Goal: Check status: Check status

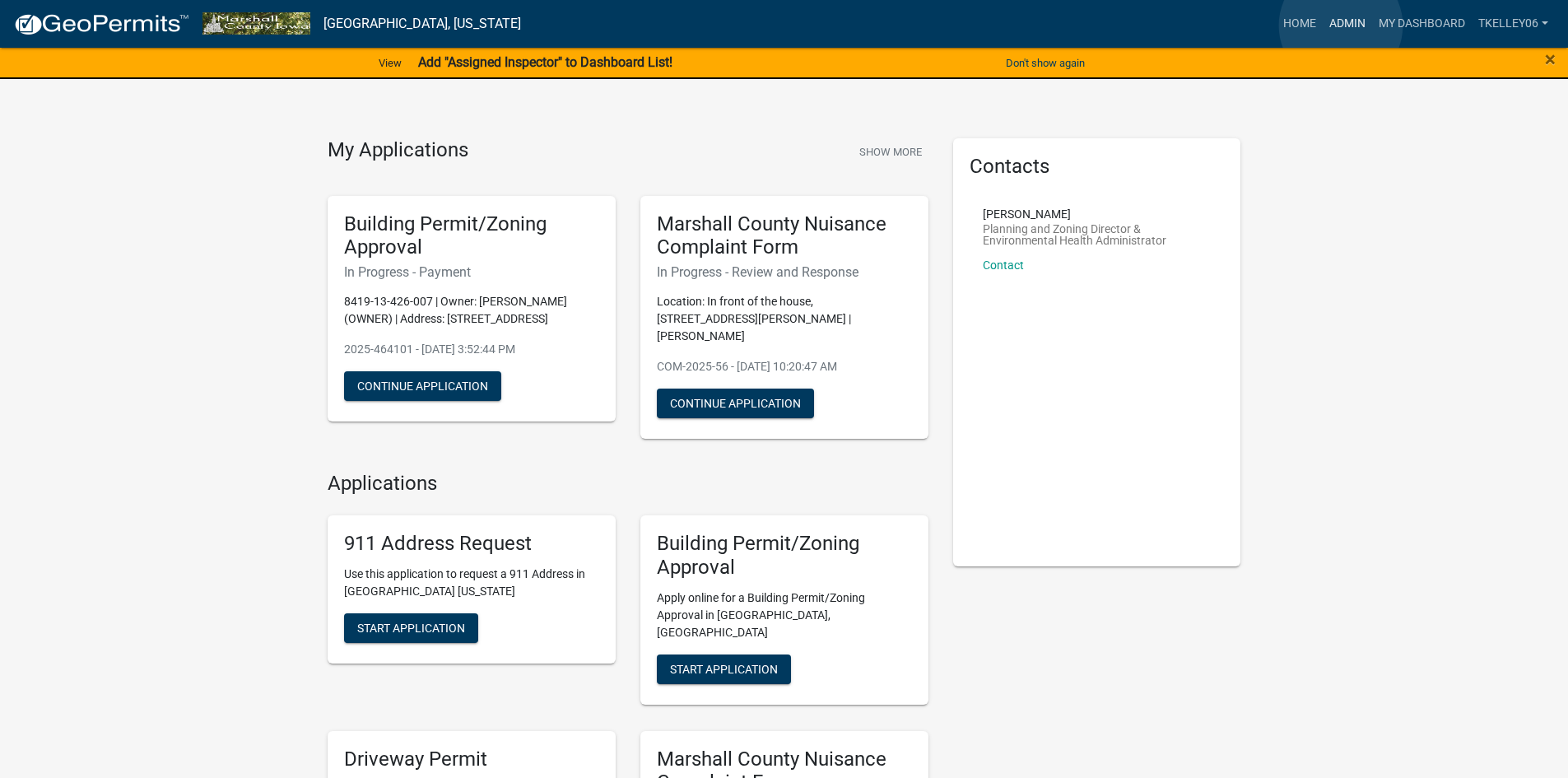
click at [1341, 26] on link "Admin" at bounding box center [1348, 23] width 50 height 31
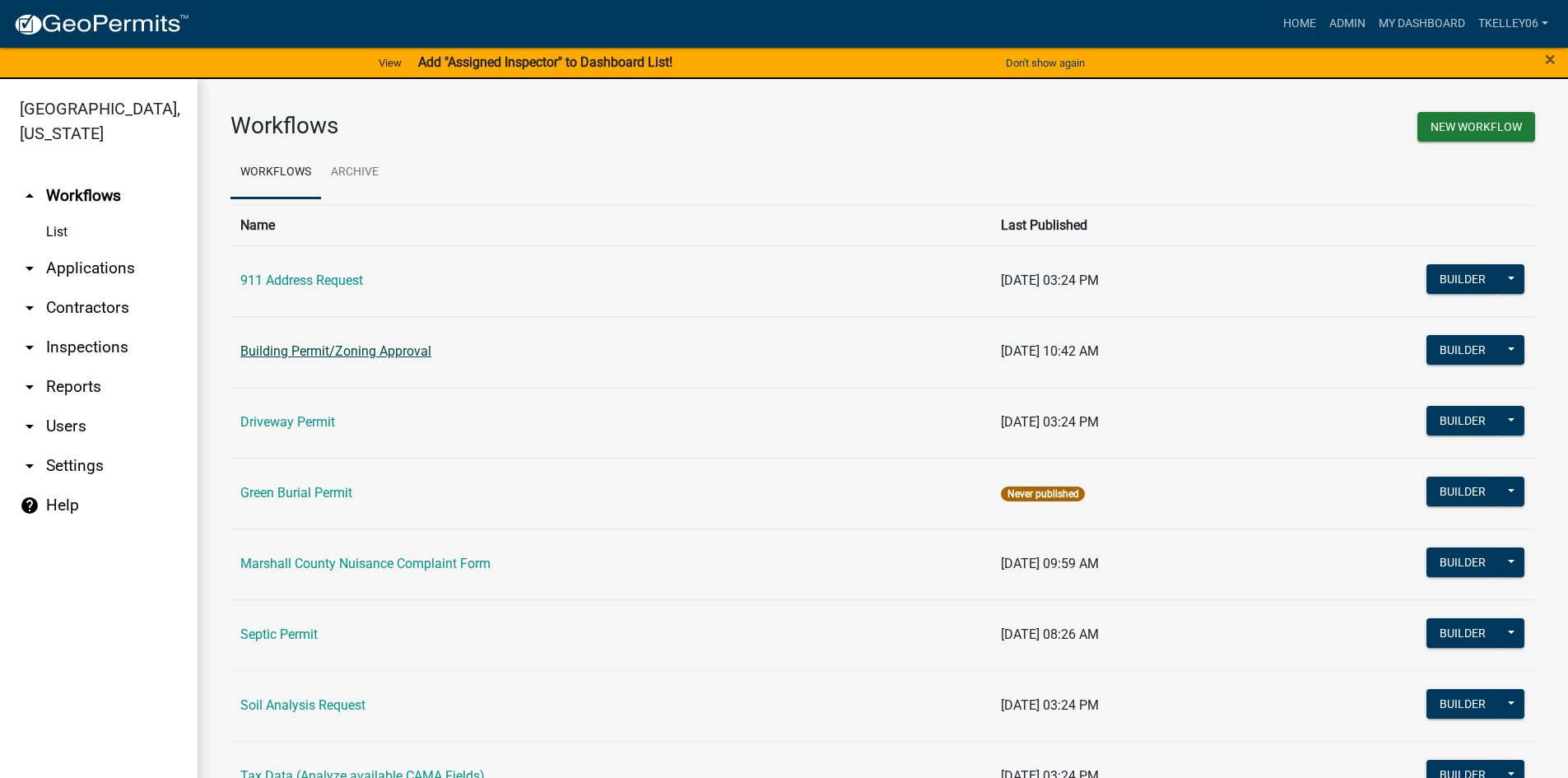
click at [318, 356] on link "Building Permit/Zoning Approval" at bounding box center [336, 351] width 191 height 16
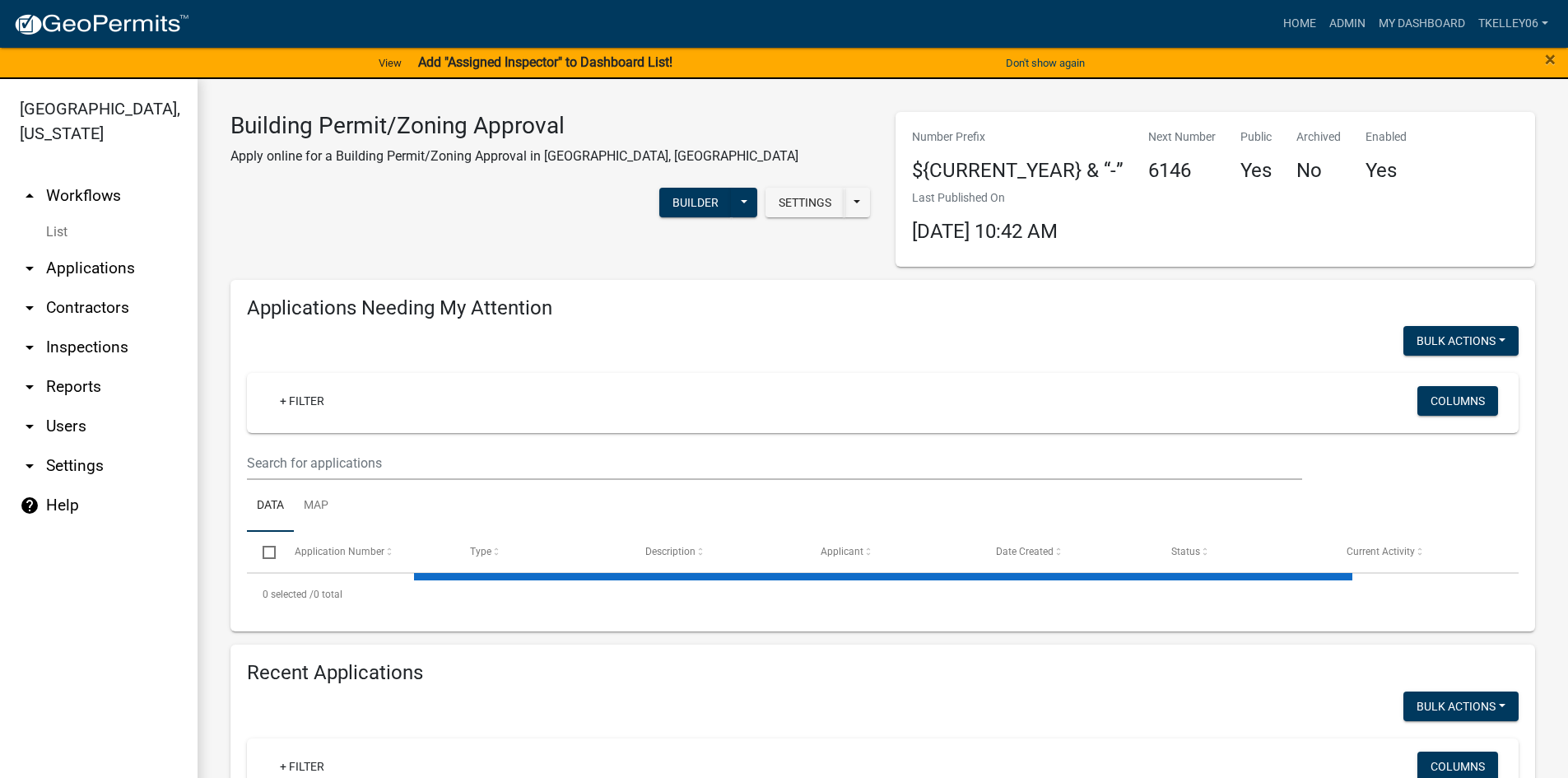
select select "3: 100"
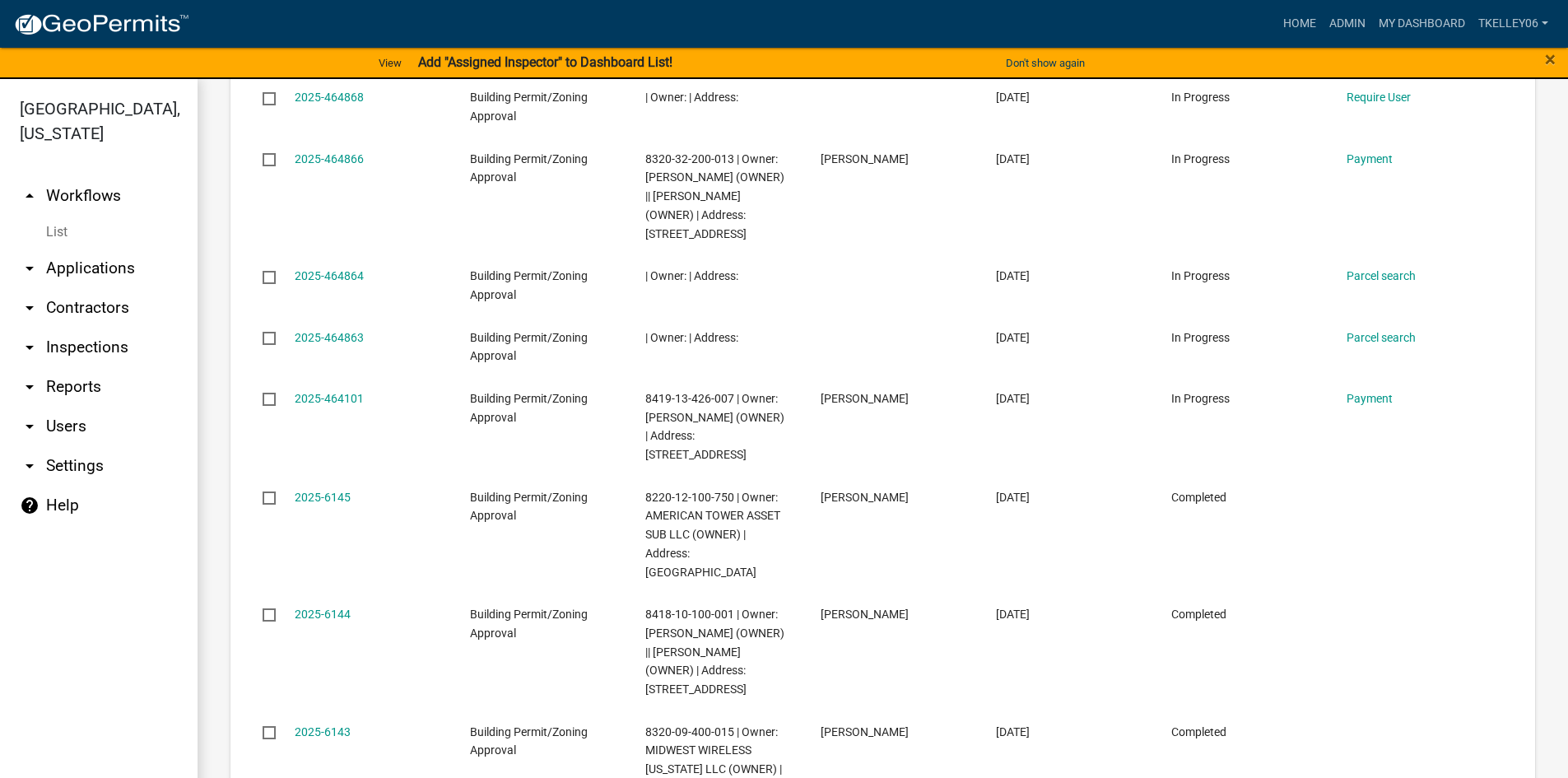
scroll to position [1235, 0]
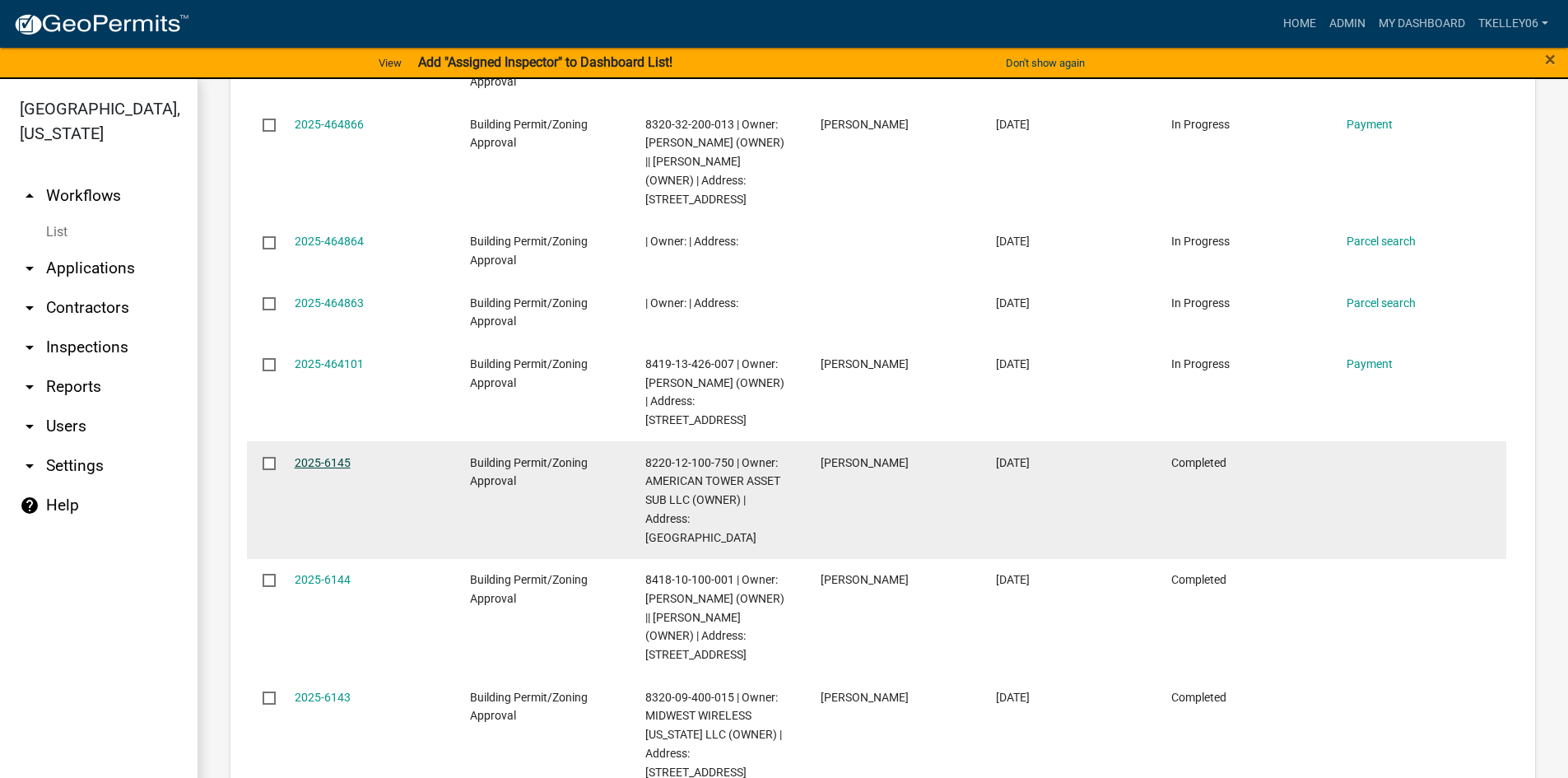
click at [314, 456] on link "2025-6145" at bounding box center [323, 462] width 56 height 13
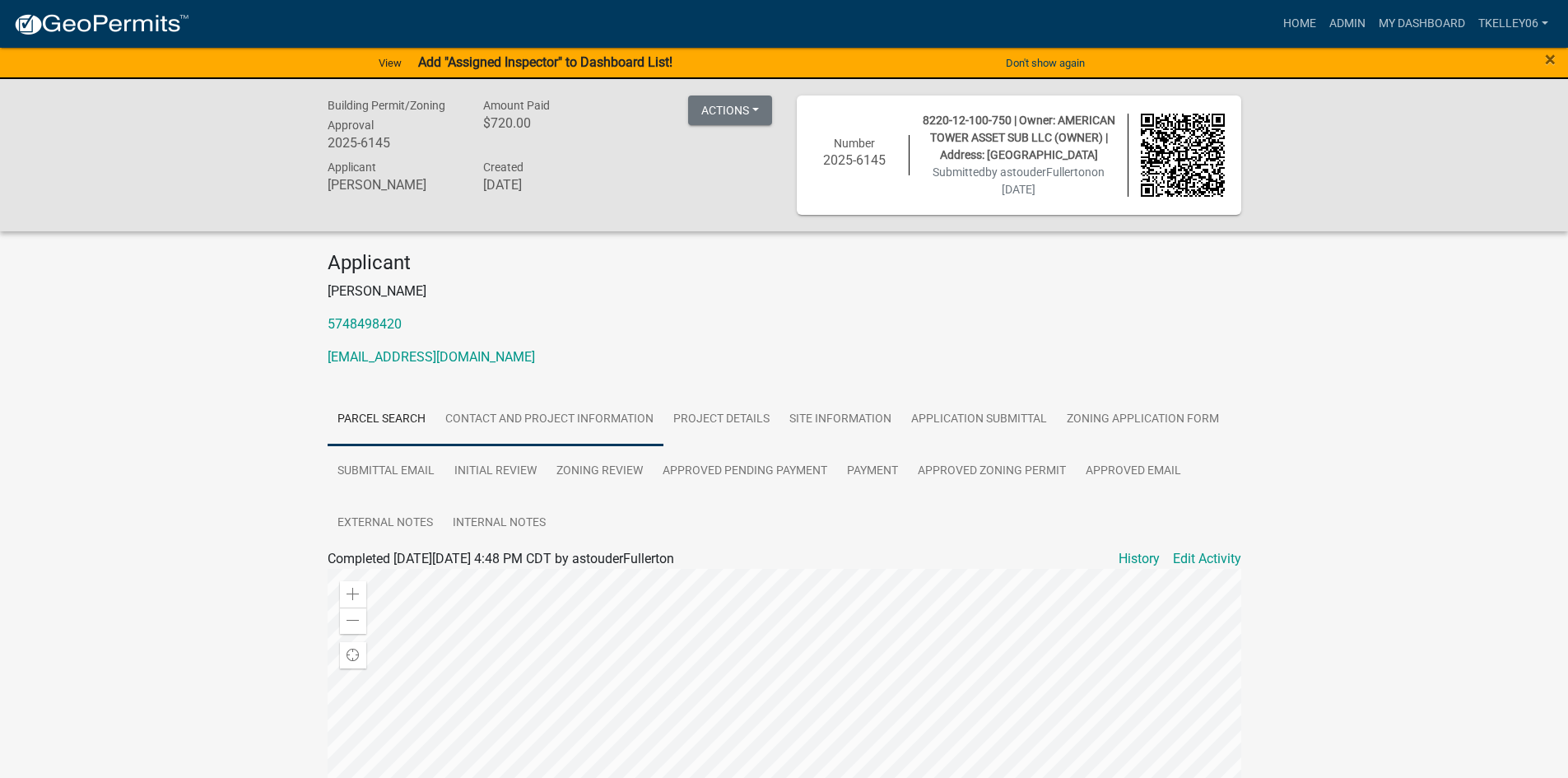
click at [509, 412] on link "Contact and Project Information" at bounding box center [549, 420] width 228 height 53
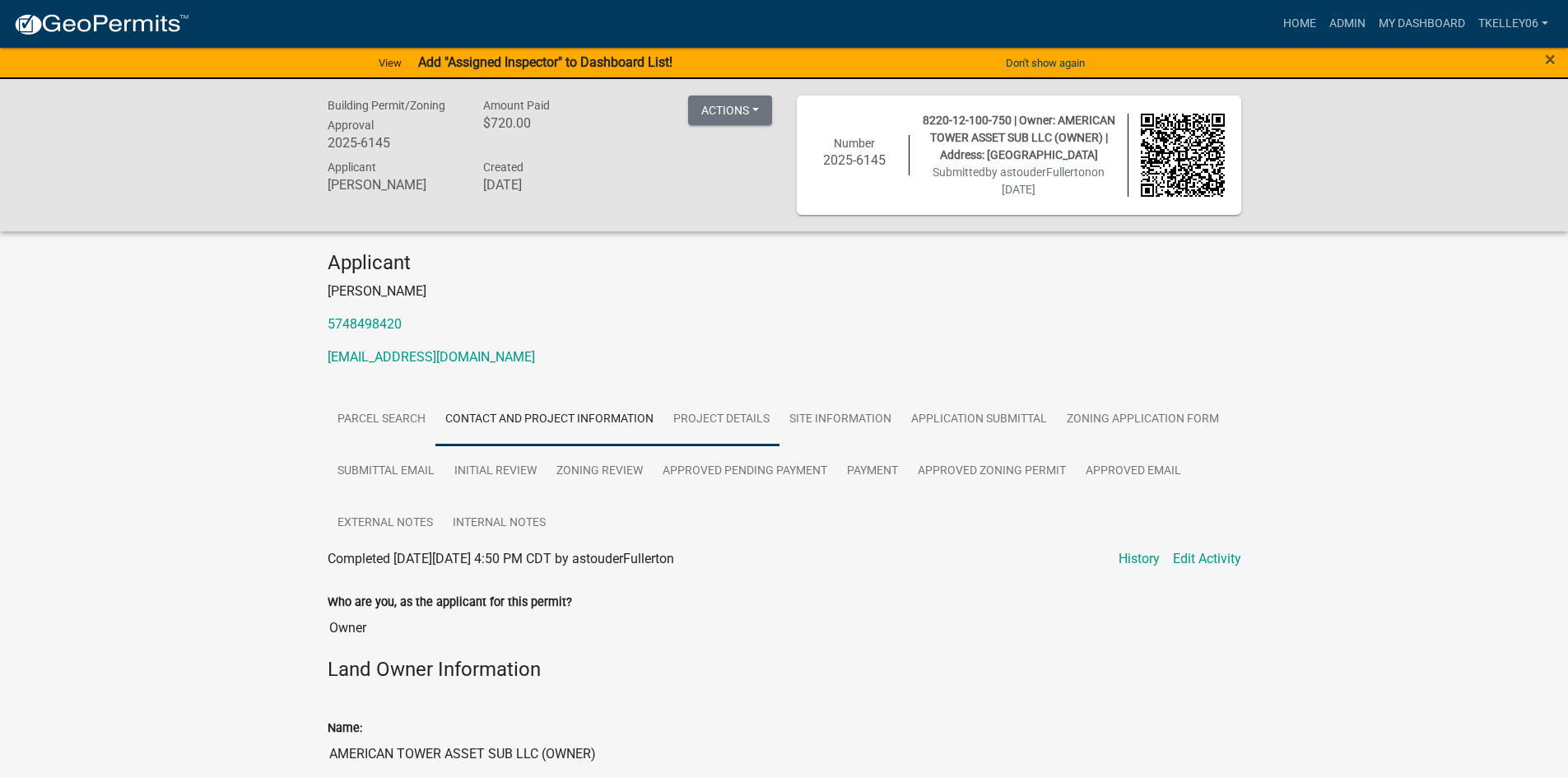
click at [747, 416] on link "Project Details" at bounding box center [721, 420] width 116 height 53
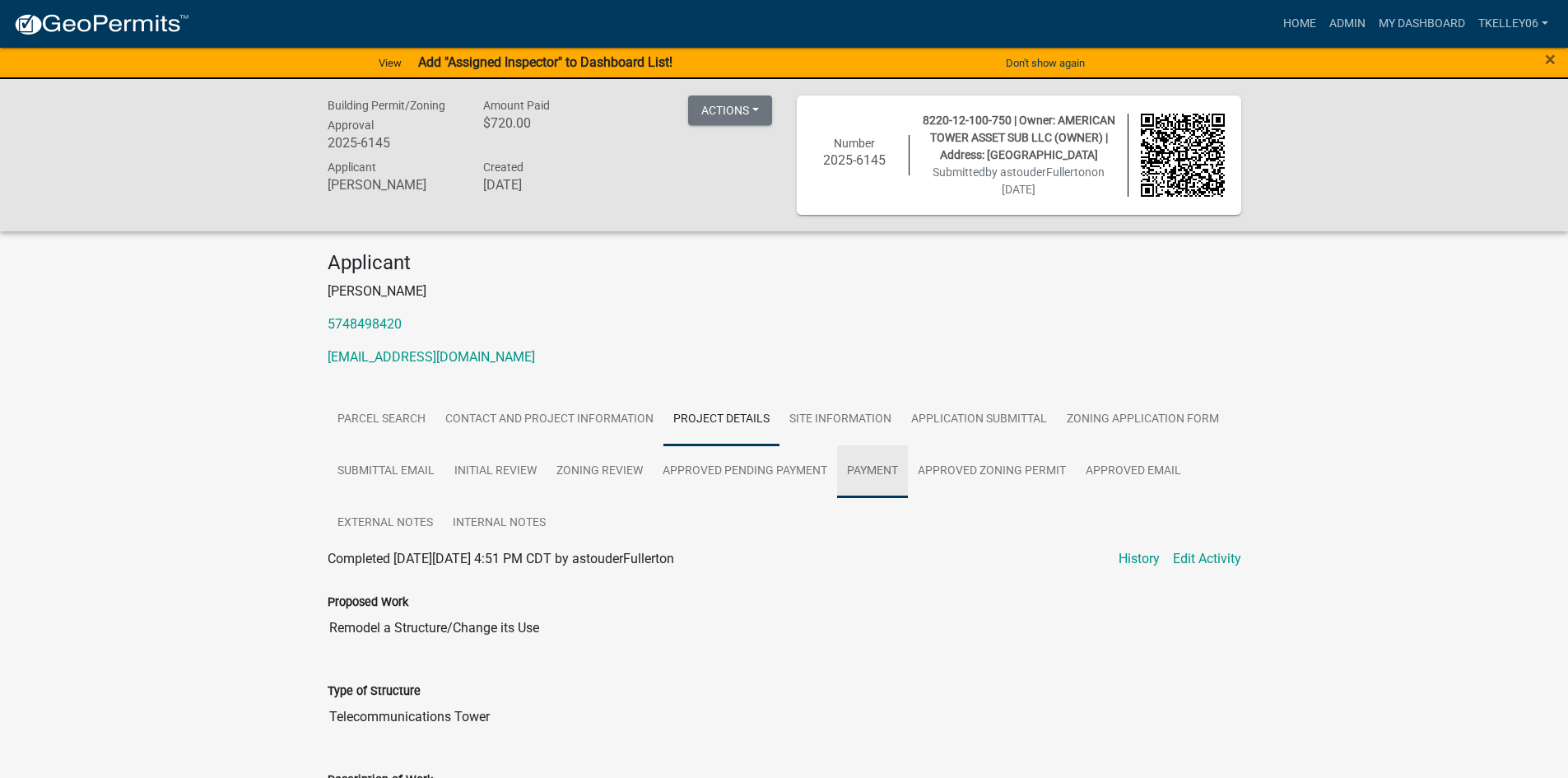
click at [869, 468] on link "Payment" at bounding box center [872, 472] width 71 height 53
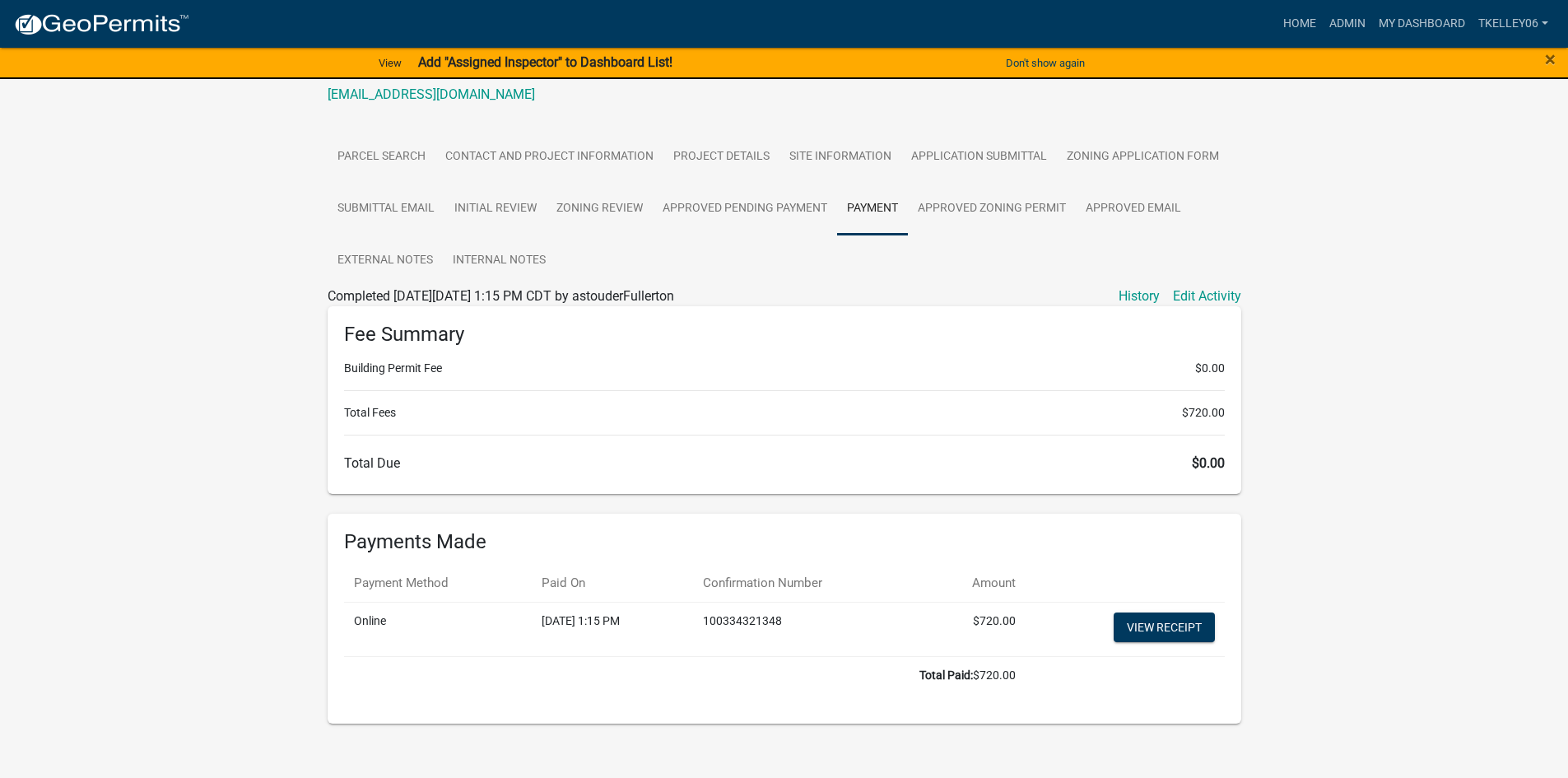
scroll to position [277, 0]
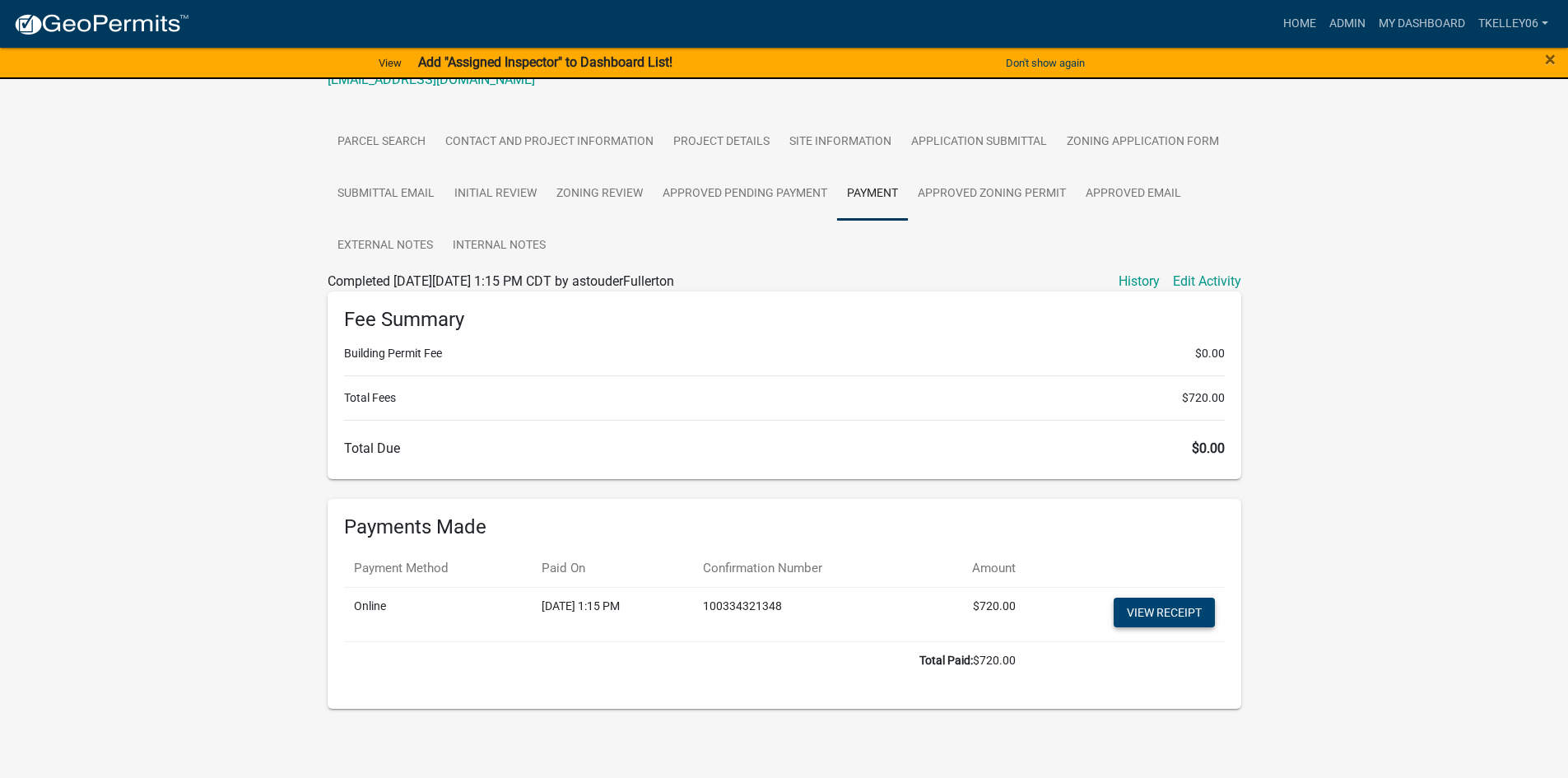
click at [1154, 606] on link "View receipt" at bounding box center [1164, 612] width 102 height 30
click at [525, 153] on link "Contact and Project Information" at bounding box center [549, 142] width 228 height 53
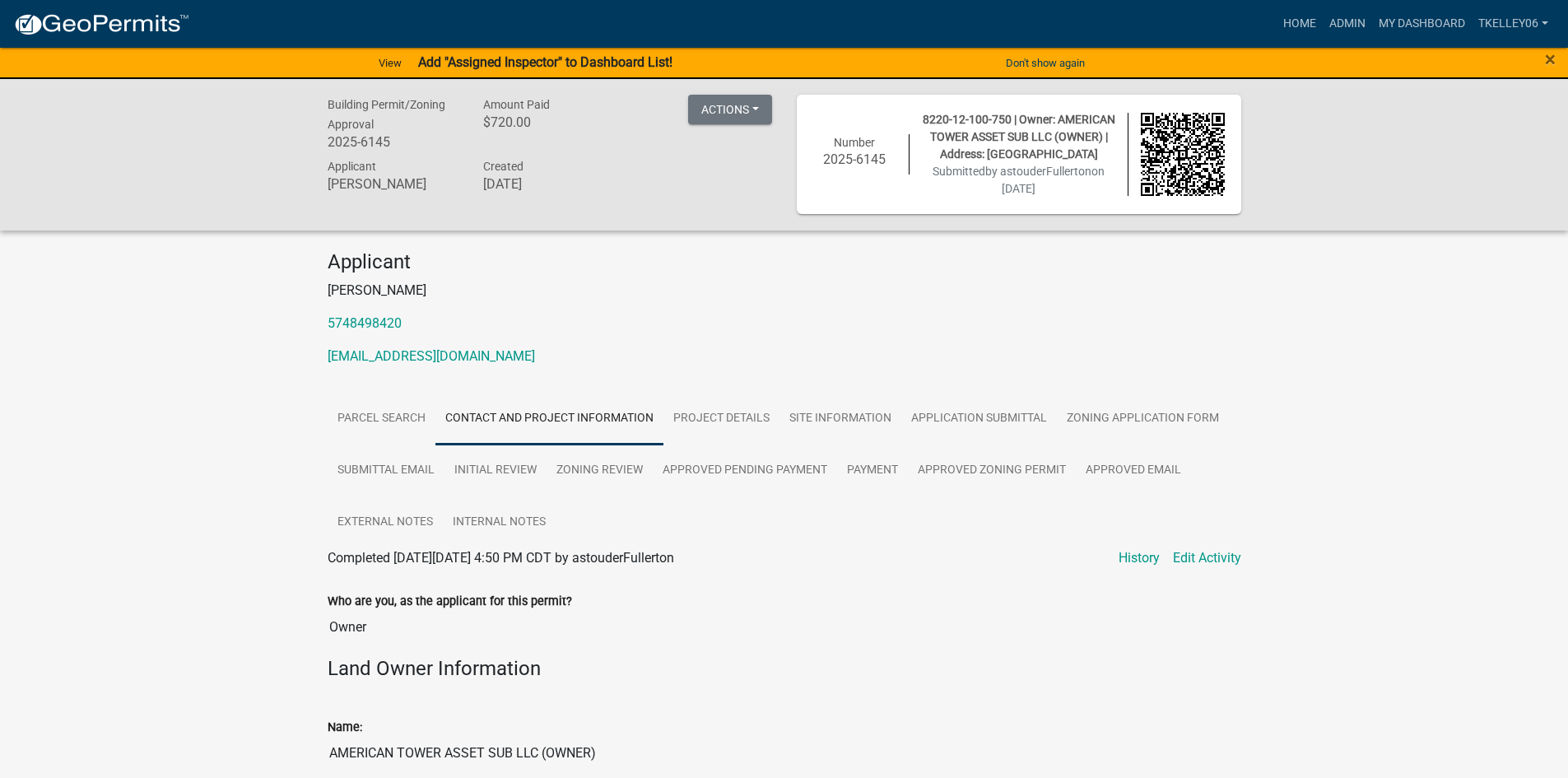
scroll to position [0, 0]
